Goal: Task Accomplishment & Management: Complete application form

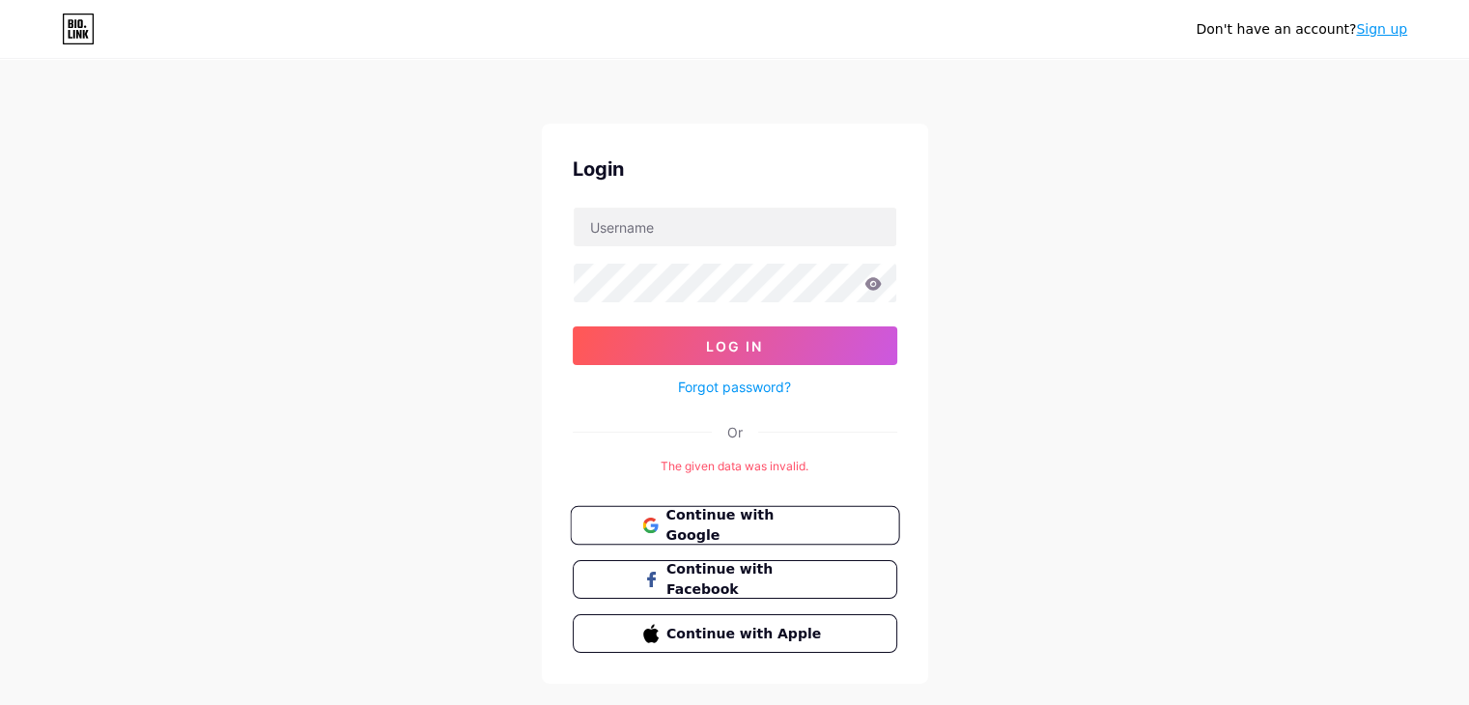
click at [717, 521] on span "Continue with Google" at bounding box center [746, 526] width 161 height 42
click at [808, 516] on span "Continue with Google" at bounding box center [746, 526] width 161 height 42
click at [1380, 29] on link "Sign up" at bounding box center [1381, 28] width 51 height 15
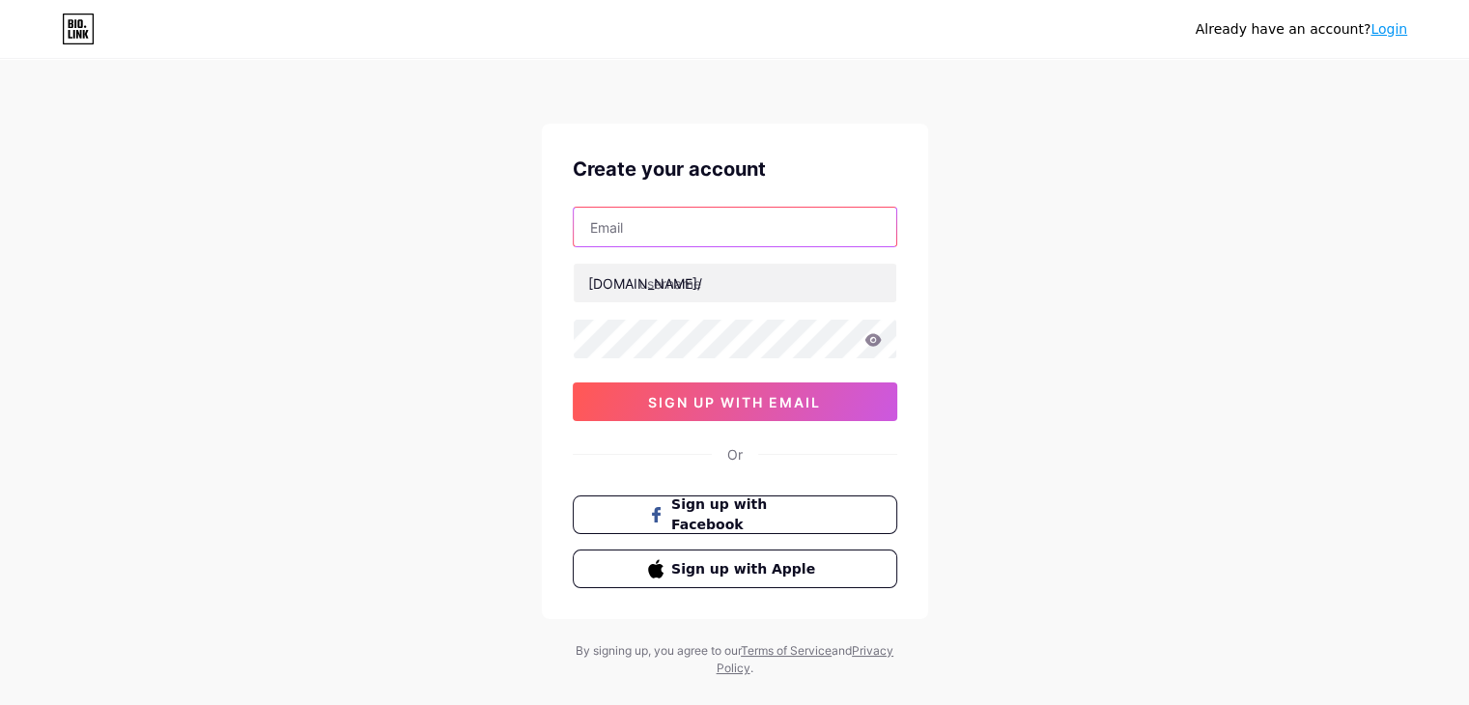
click at [710, 219] on input "text" at bounding box center [735, 227] width 323 height 39
type input "krishofficial999@gmail.com"
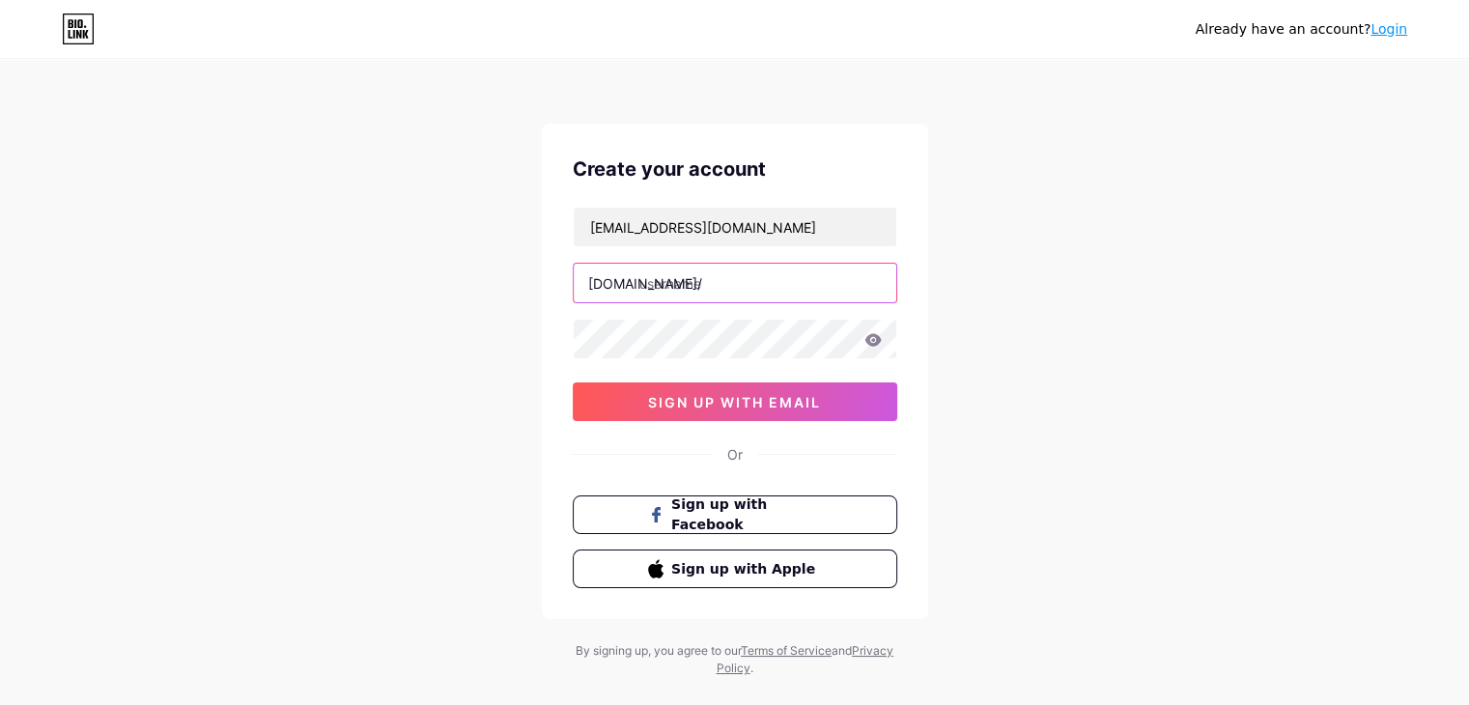
click at [724, 280] on input "text" at bounding box center [735, 283] width 323 height 39
type input "baioling"
click at [871, 339] on icon at bounding box center [873, 339] width 16 height 13
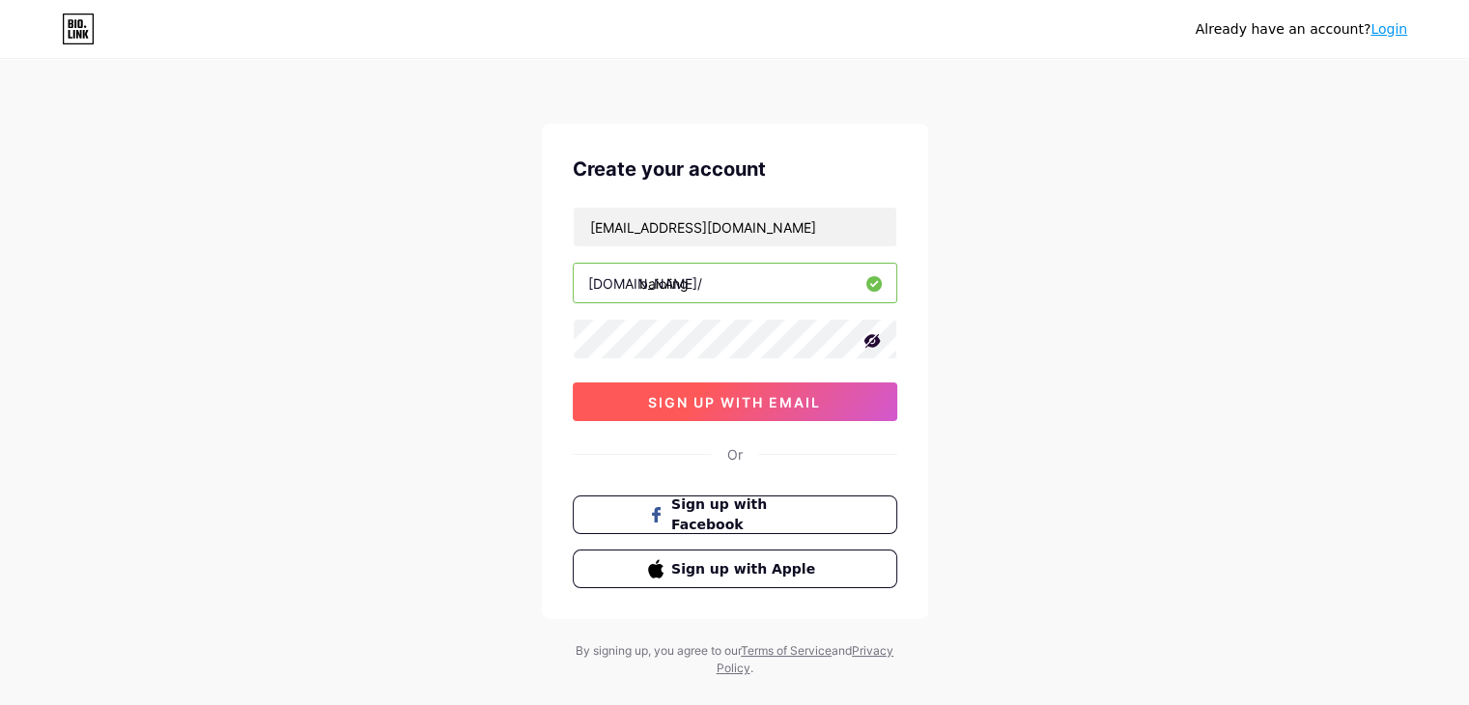
click at [854, 383] on button "sign up with email" at bounding box center [735, 402] width 325 height 39
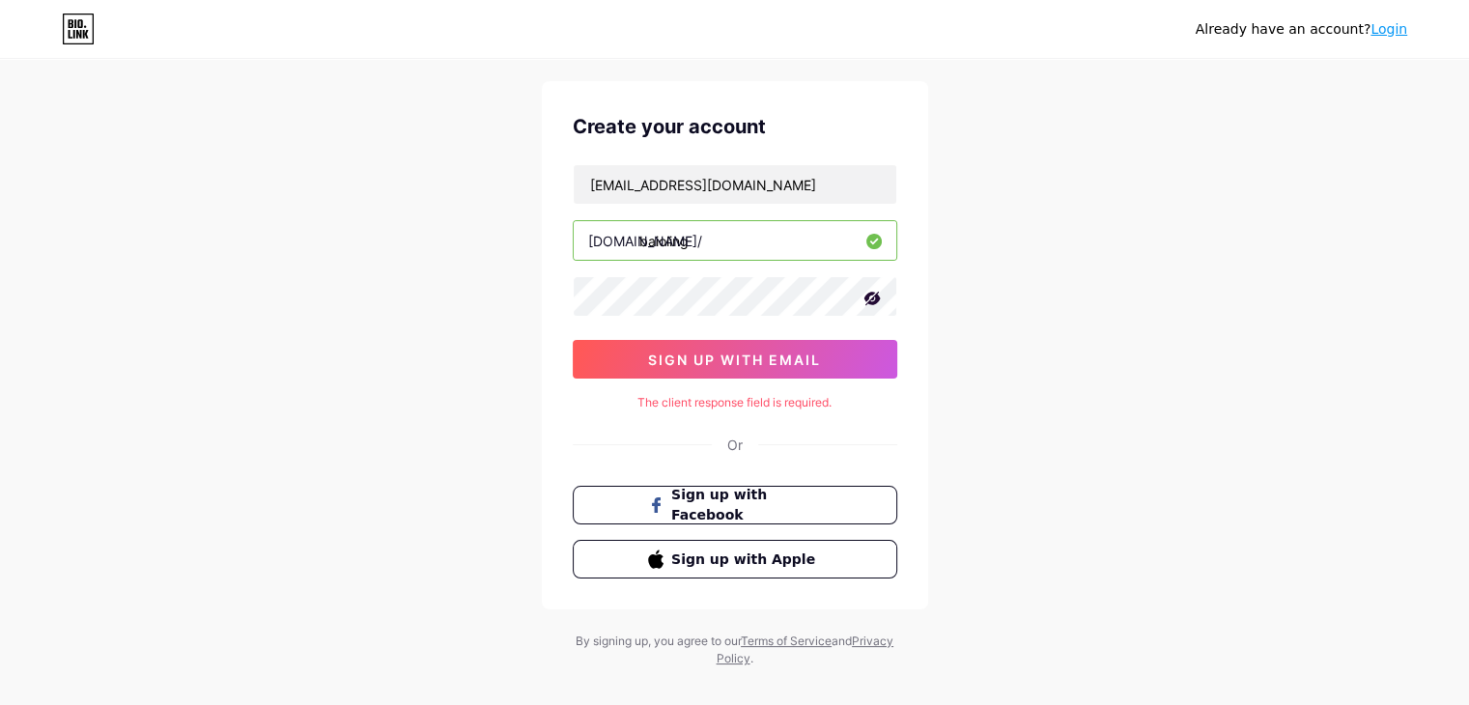
scroll to position [66, 0]
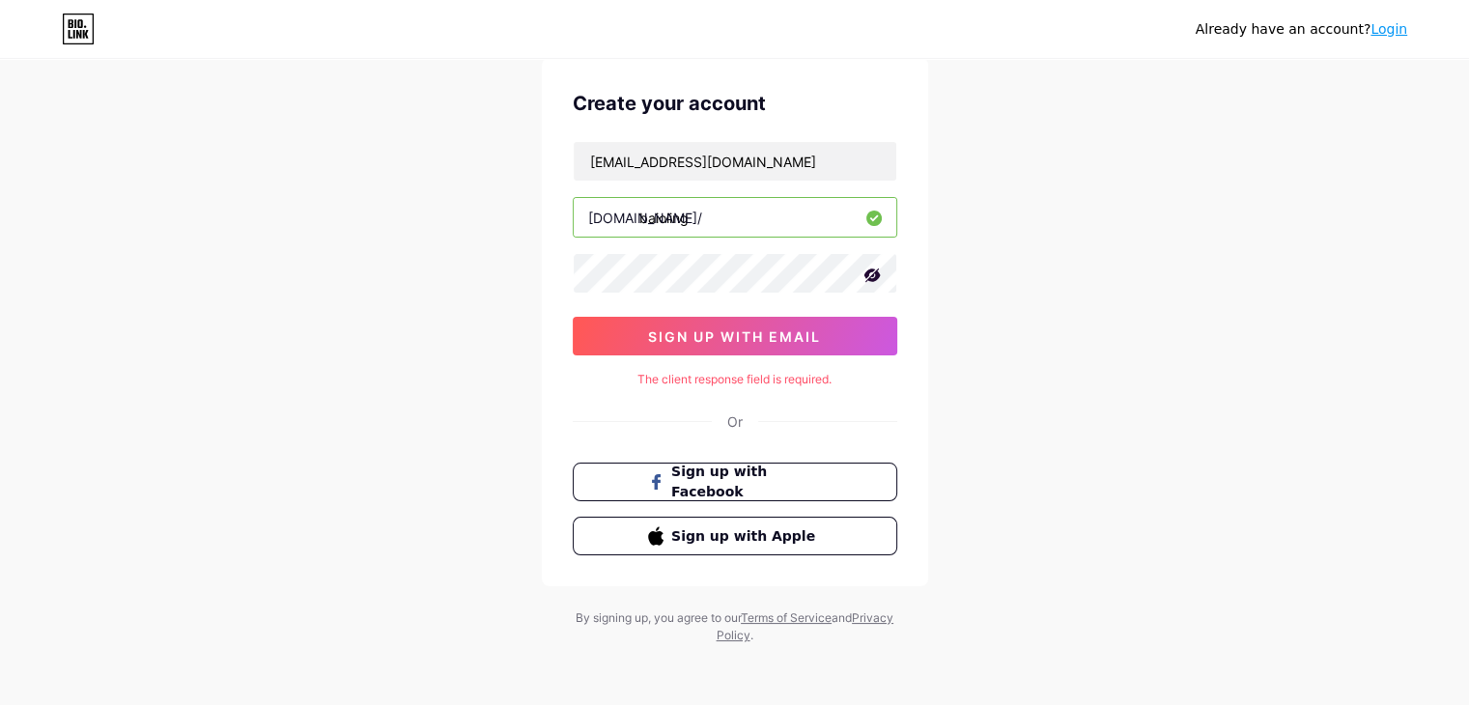
click at [1396, 39] on div "Already have an account? Login" at bounding box center [1302, 29] width 212 height 20
click at [1395, 32] on link "Login" at bounding box center [1389, 28] width 37 height 15
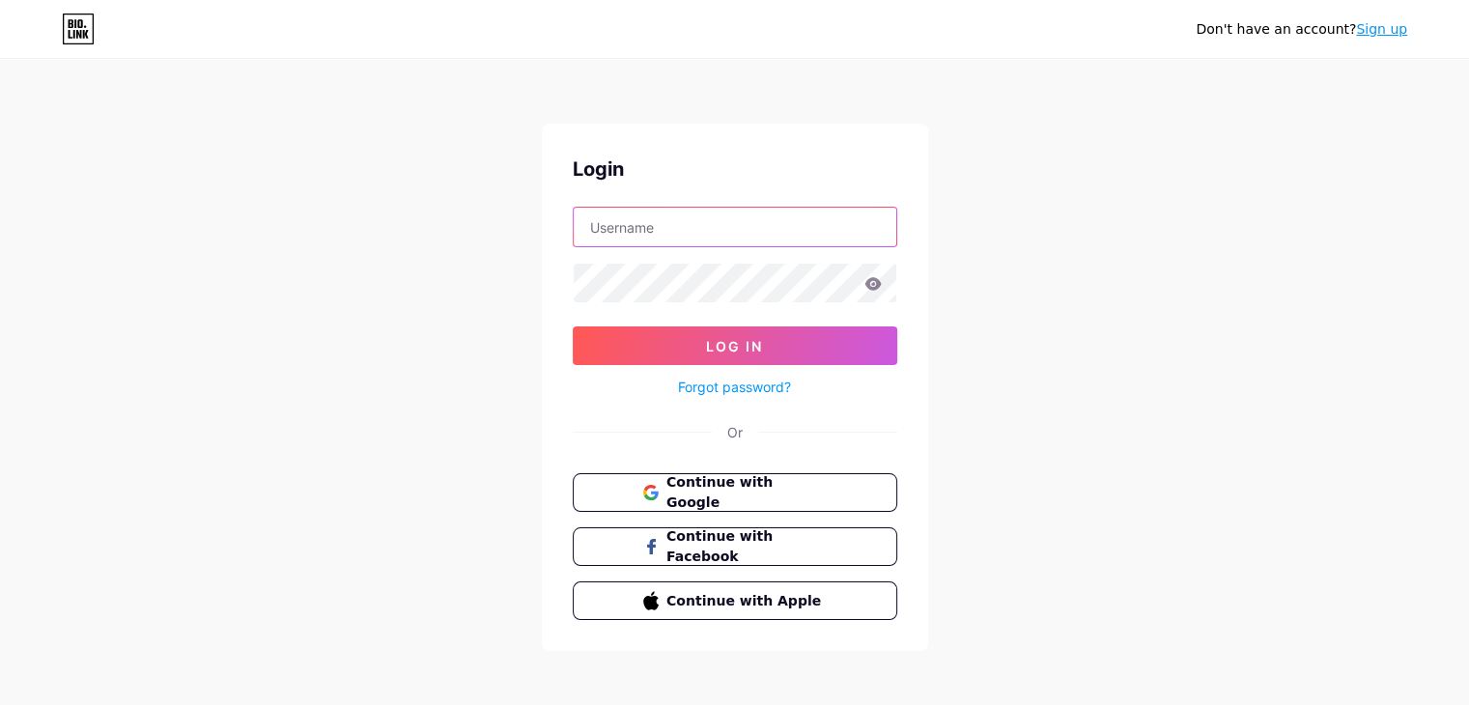
click at [831, 233] on input "text" at bounding box center [735, 227] width 323 height 39
type input "krishofficial999@gmail.com"
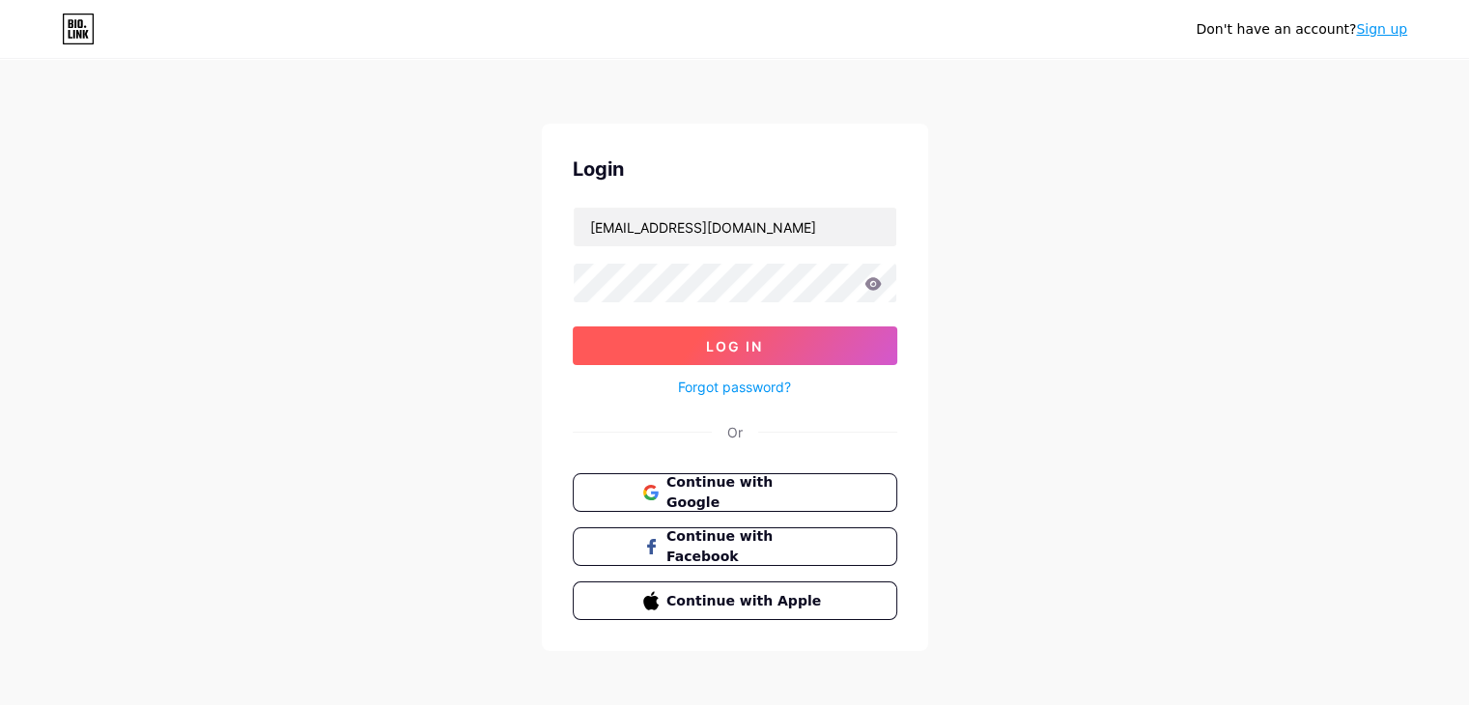
click at [811, 337] on button "Log In" at bounding box center [735, 345] width 325 height 39
